Goal: Register for event/course

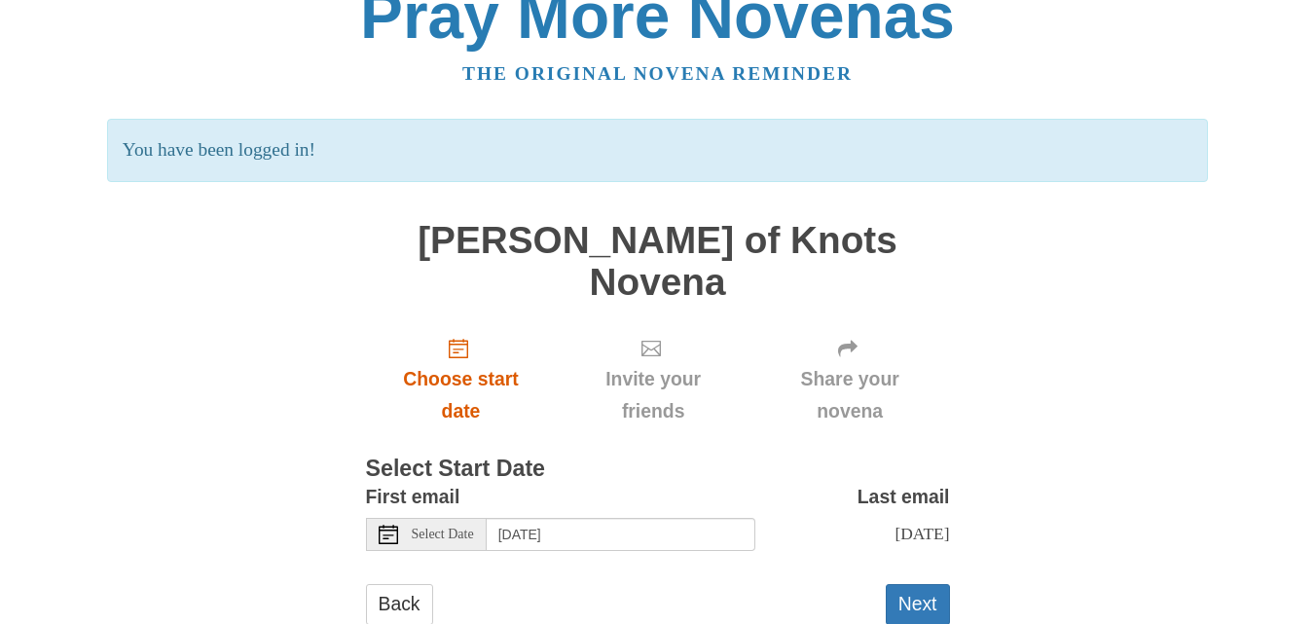
scroll to position [50, 0]
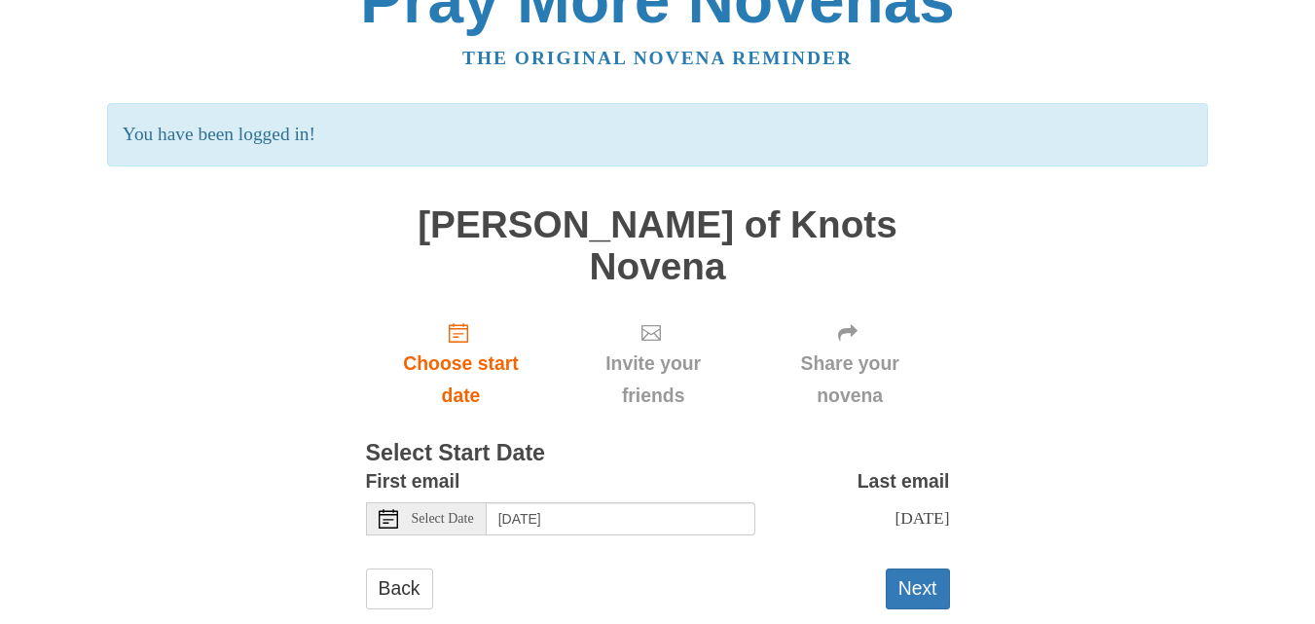
click at [387, 509] on use at bounding box center [388, 518] width 19 height 19
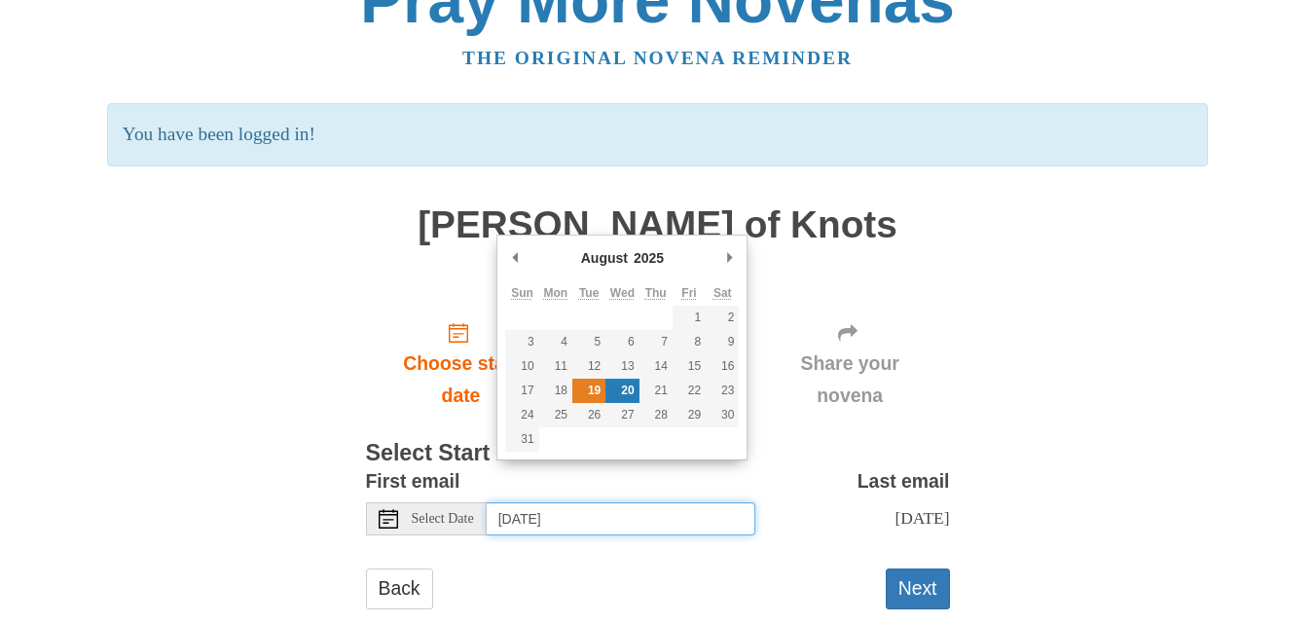
type input "Tuesday, August 19th"
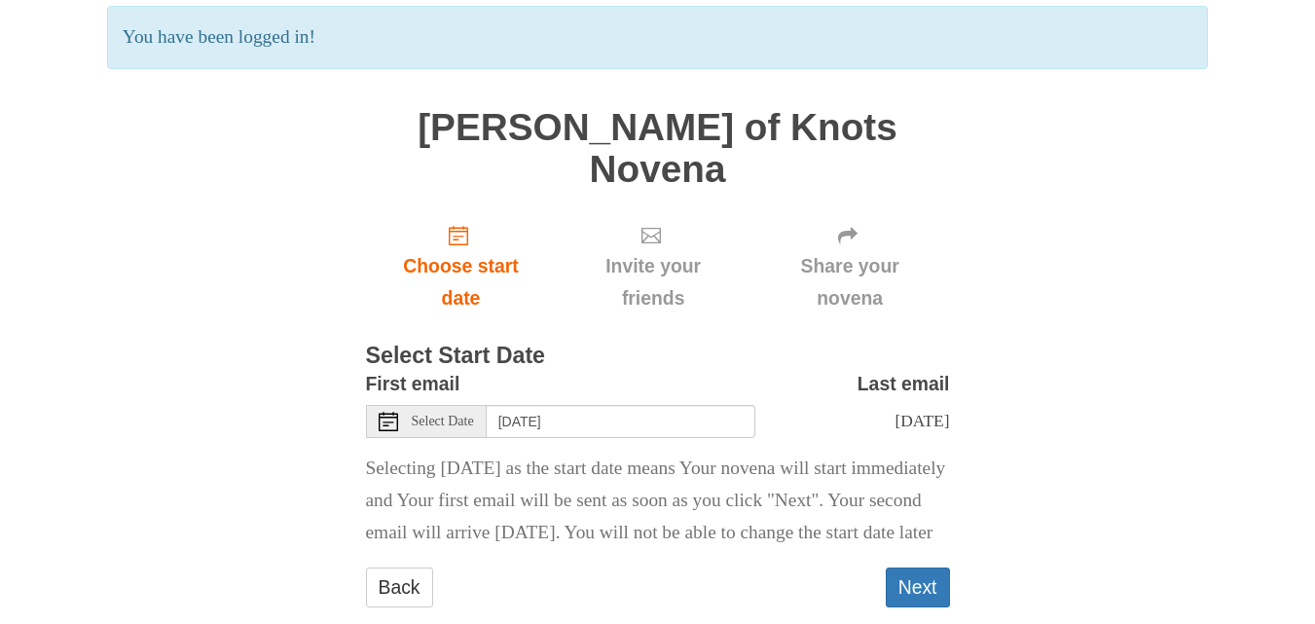
scroll to position [178, 0]
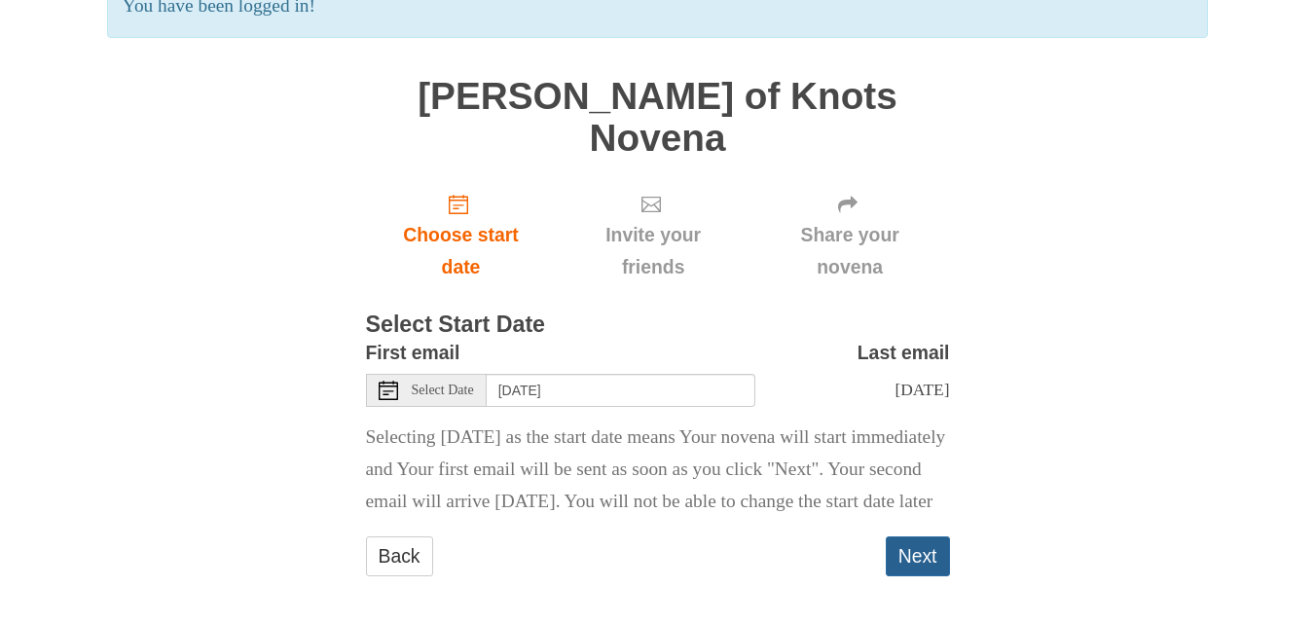
click at [917, 553] on button "Next" at bounding box center [918, 556] width 64 height 40
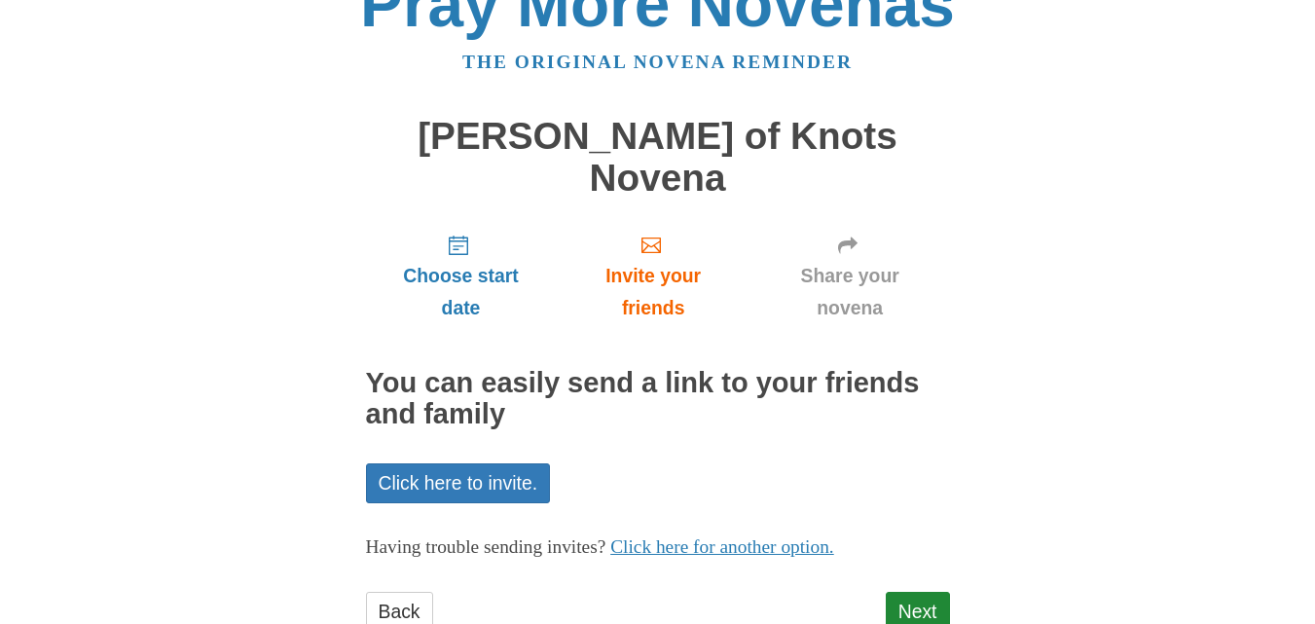
scroll to position [69, 0]
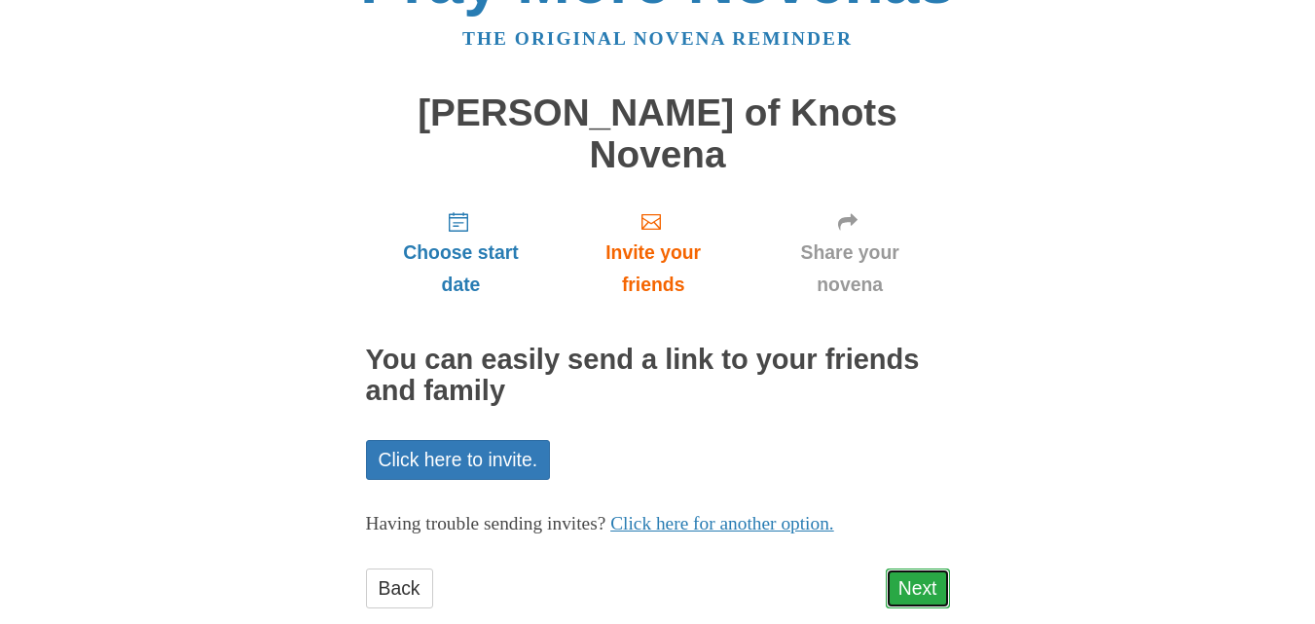
click at [929, 569] on link "Next" at bounding box center [918, 589] width 64 height 40
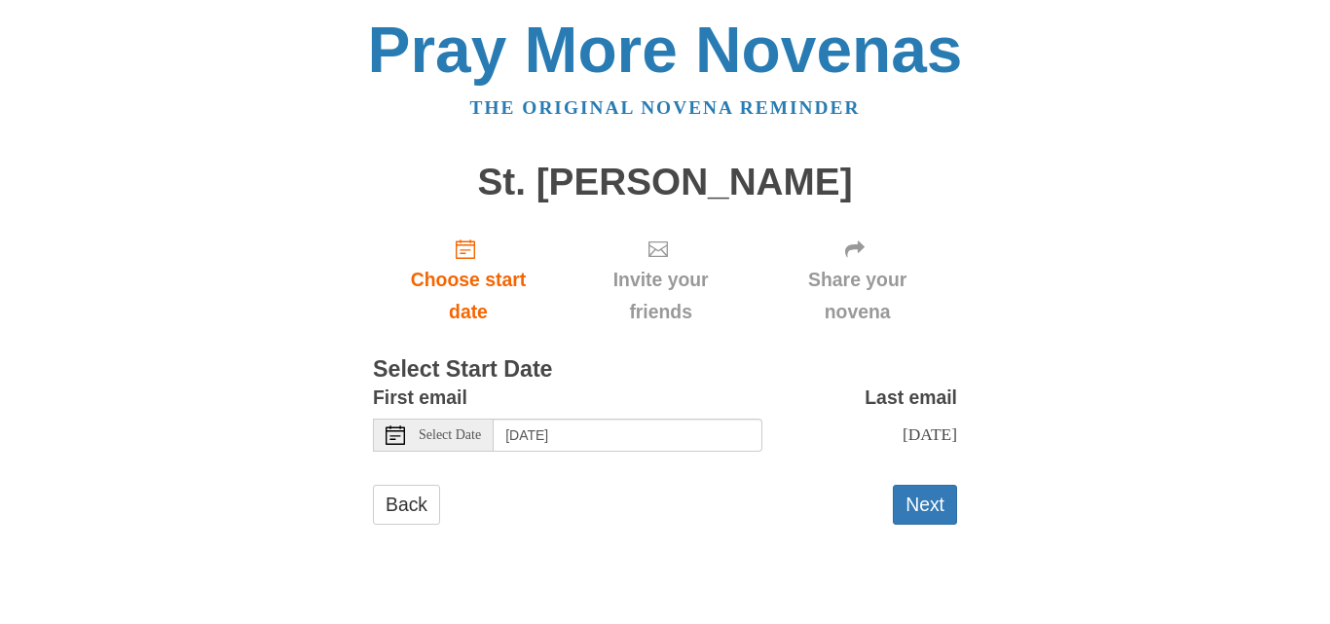
click at [390, 440] on icon at bounding box center [395, 434] width 19 height 19
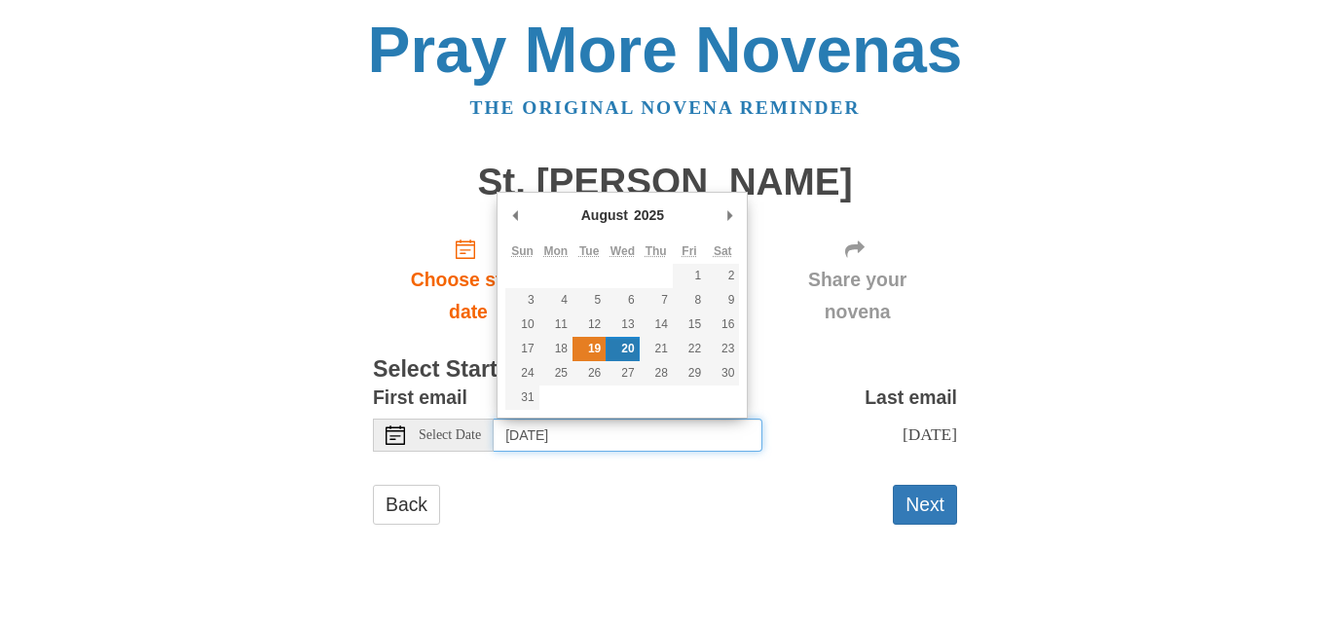
type input "Tuesday, August 19th"
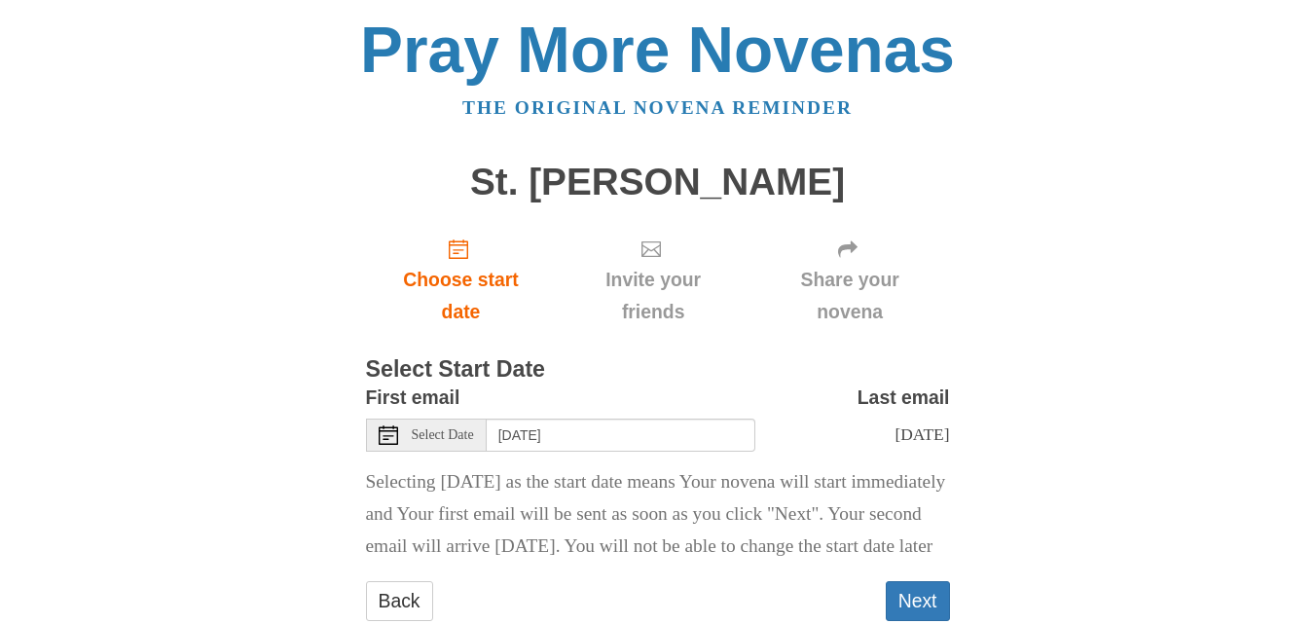
scroll to position [86, 0]
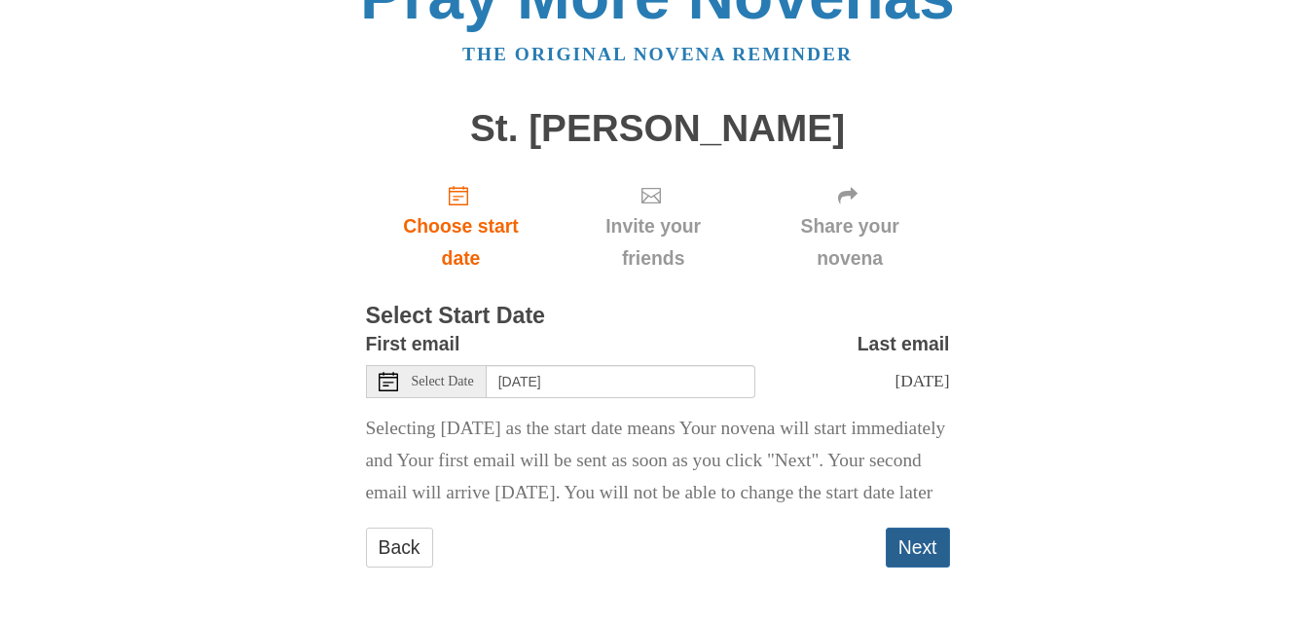
click at [924, 553] on button "Next" at bounding box center [918, 548] width 64 height 40
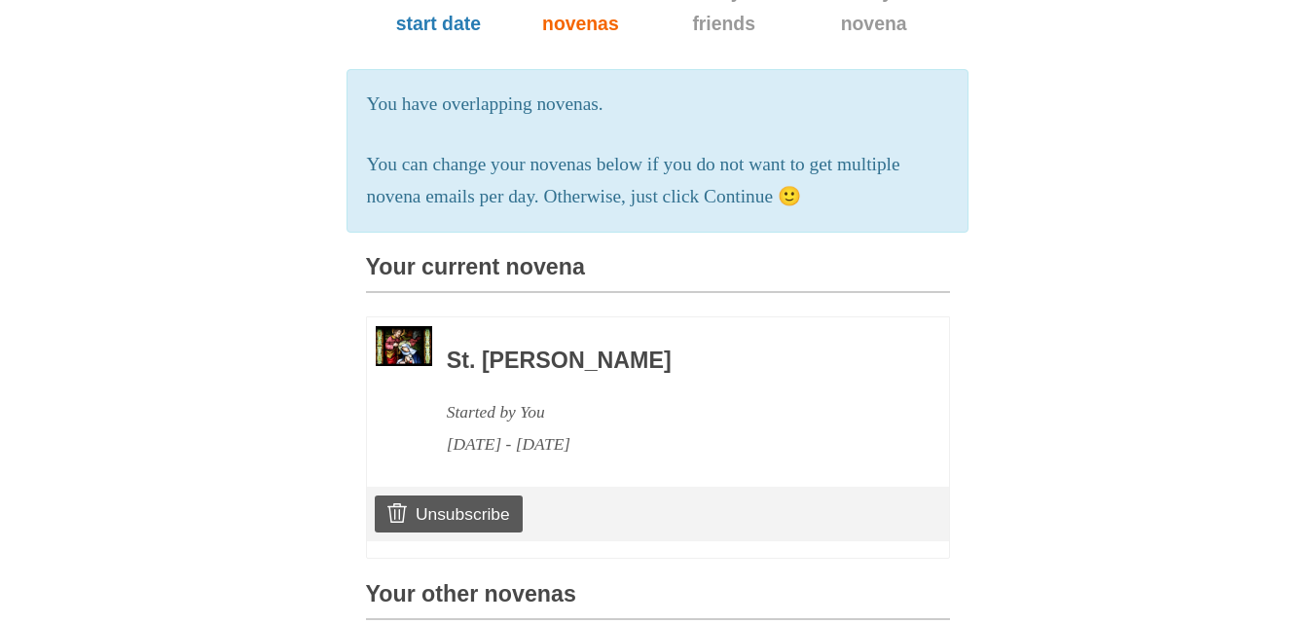
scroll to position [487, 0]
